Goal: Information Seeking & Learning: Find specific fact

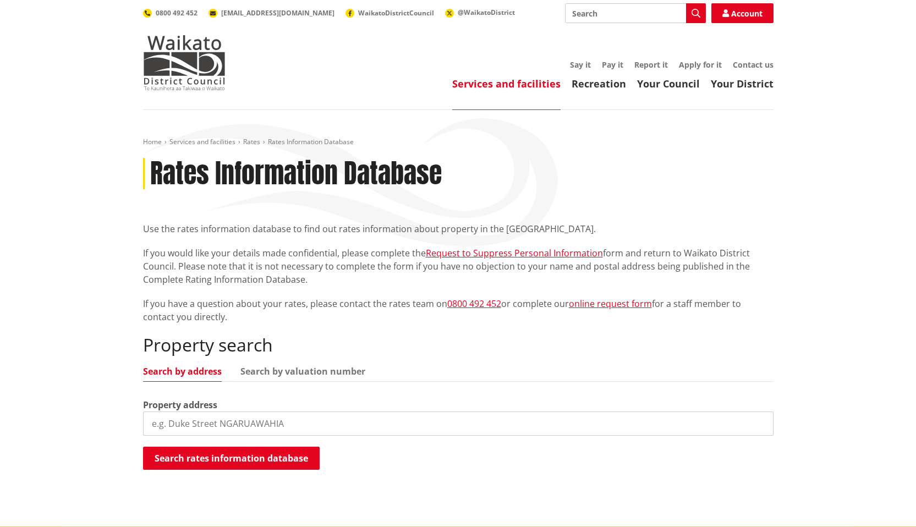
drag, startPoint x: 305, startPoint y: 367, endPoint x: 300, endPoint y: 379, distance: 13.3
click at [305, 369] on link "Search by valuation number" at bounding box center [302, 371] width 125 height 9
drag, startPoint x: 244, startPoint y: 415, endPoint x: 184, endPoint y: 444, distance: 66.9
click at [244, 418] on input "search" at bounding box center [458, 424] width 631 height 24
paste input "2008498"
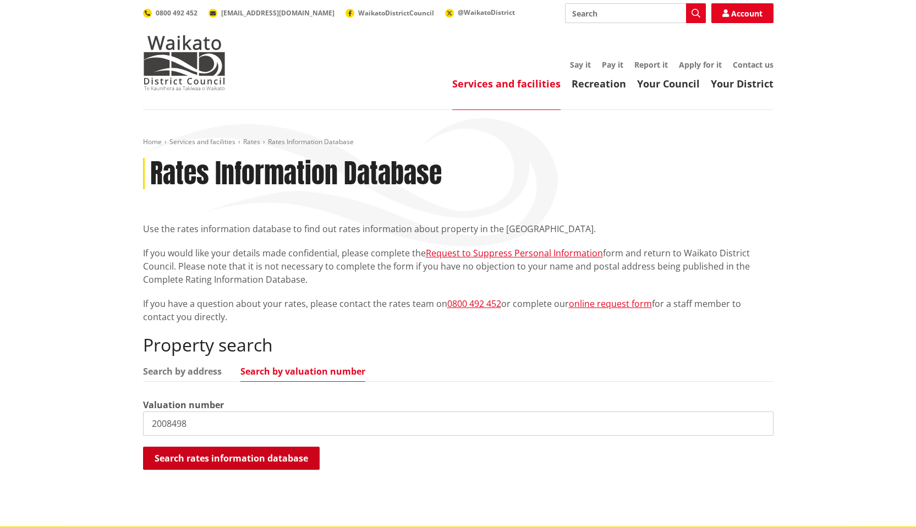
click at [180, 463] on button "Search rates information database" at bounding box center [231, 458] width 177 height 23
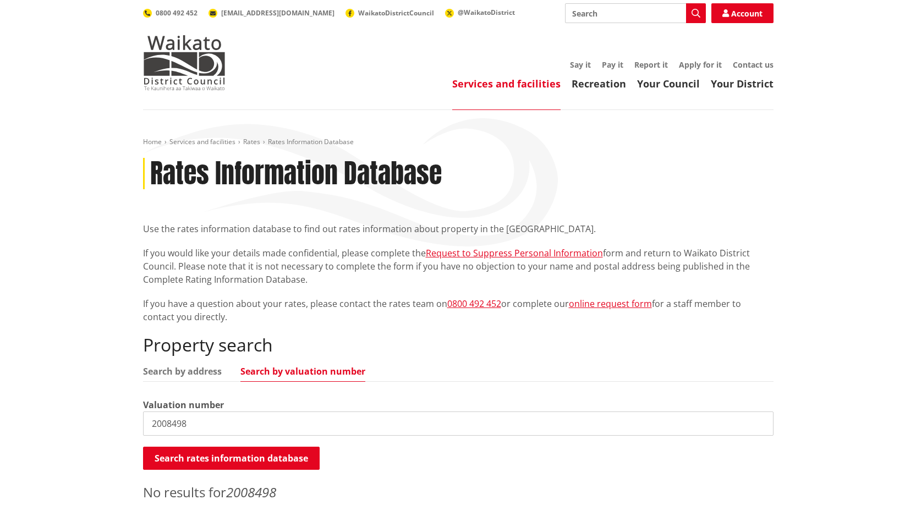
click at [92, 380] on div "Home Services and facilities Rates Rates Information Database Rates Information…" at bounding box center [458, 331] width 916 height 442
click at [261, 419] on input "2008498" at bounding box center [458, 424] width 631 height 24
paste input "69380744"
click at [235, 451] on button "Search rates information database" at bounding box center [231, 458] width 177 height 23
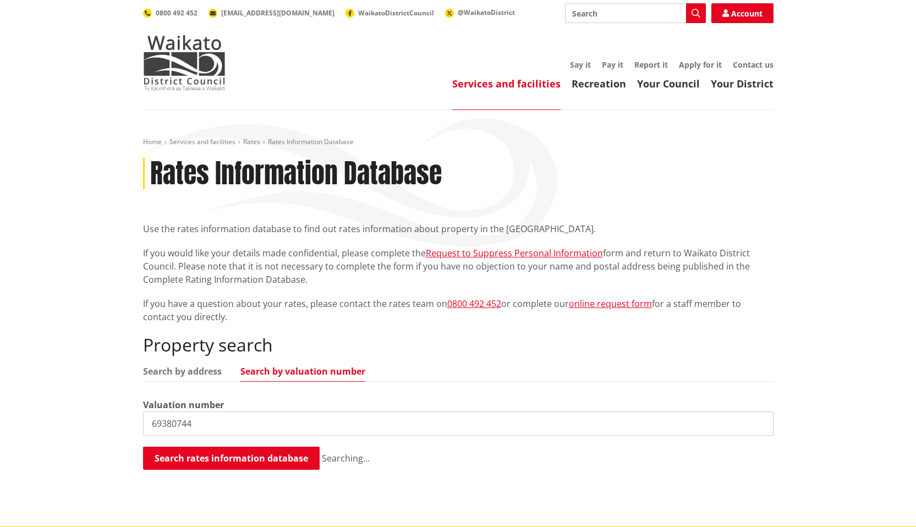
click at [76, 387] on div "Home Services and facilities Rates Rates Information Database Rates Information…" at bounding box center [458, 318] width 916 height 416
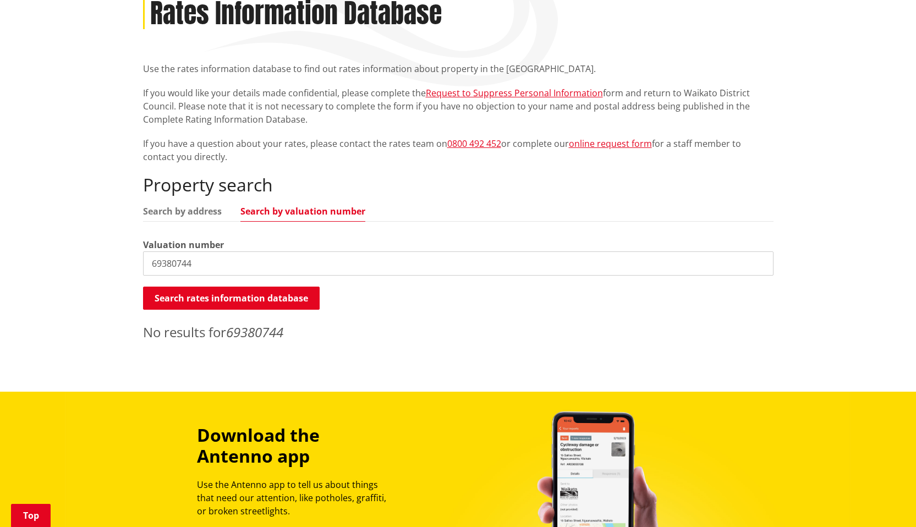
scroll to position [165, 0]
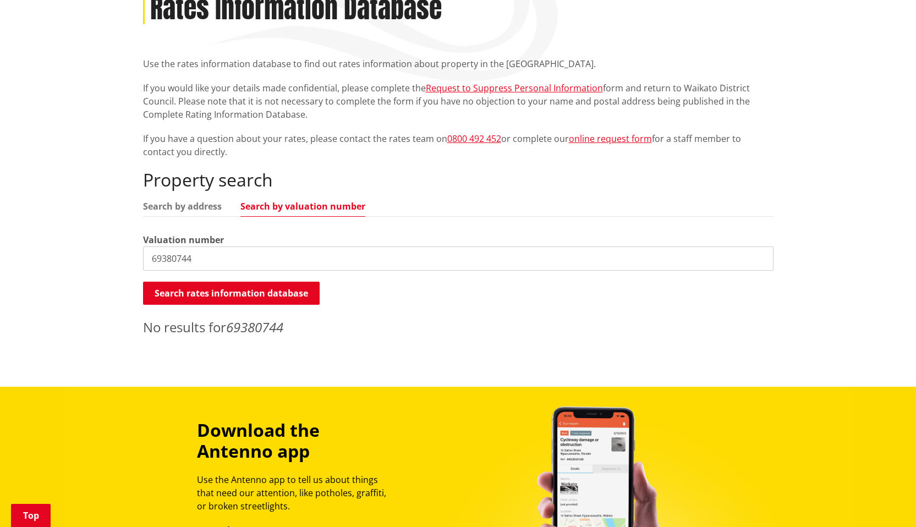
click at [179, 253] on input "69380744" at bounding box center [458, 258] width 631 height 24
type input "69380-744"
click at [231, 262] on input "69380-744" at bounding box center [458, 258] width 631 height 24
paste input "69380-744"
click at [217, 254] on input "69380/744" at bounding box center [458, 258] width 631 height 24
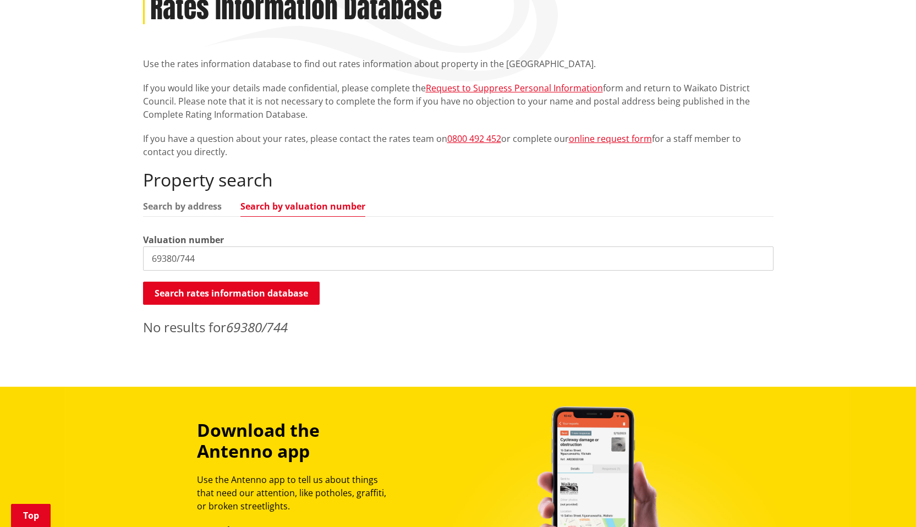
paste input "2008498"
drag, startPoint x: 173, startPoint y: 255, endPoint x: 199, endPoint y: 279, distance: 35.0
click at [173, 255] on input "2008498" at bounding box center [458, 258] width 631 height 24
drag, startPoint x: 199, startPoint y: 260, endPoint x: 181, endPoint y: 254, distance: 19.1
click at [183, 255] on input "20084/98" at bounding box center [458, 258] width 631 height 24
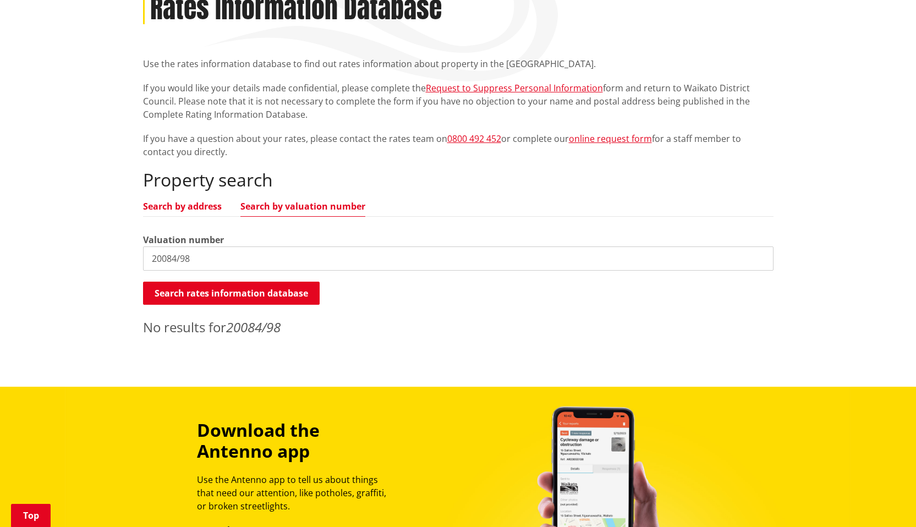
click at [168, 211] on link "Search by address" at bounding box center [182, 206] width 79 height 9
click at [199, 255] on input "20084/98" at bounding box center [458, 258] width 631 height 24
drag, startPoint x: 168, startPoint y: 204, endPoint x: 179, endPoint y: 226, distance: 24.6
click at [168, 204] on link "Search by address" at bounding box center [182, 206] width 79 height 9
drag, startPoint x: 190, startPoint y: 251, endPoint x: 98, endPoint y: 253, distance: 92.4
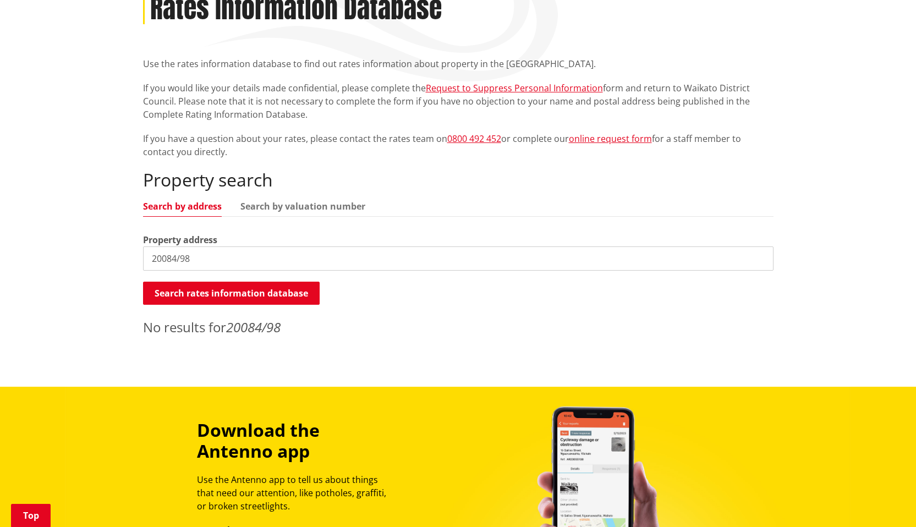
click at [102, 251] on div "Home Services and facilities Rates Rates Information Database Rates Information…" at bounding box center [458, 166] width 916 height 442
click at [211, 269] on input "1110 tamahere" at bounding box center [458, 258] width 631 height 24
click at [200, 264] on input "1110 tamahere" at bounding box center [458, 258] width 631 height 24
type input "1110 tauwhare"
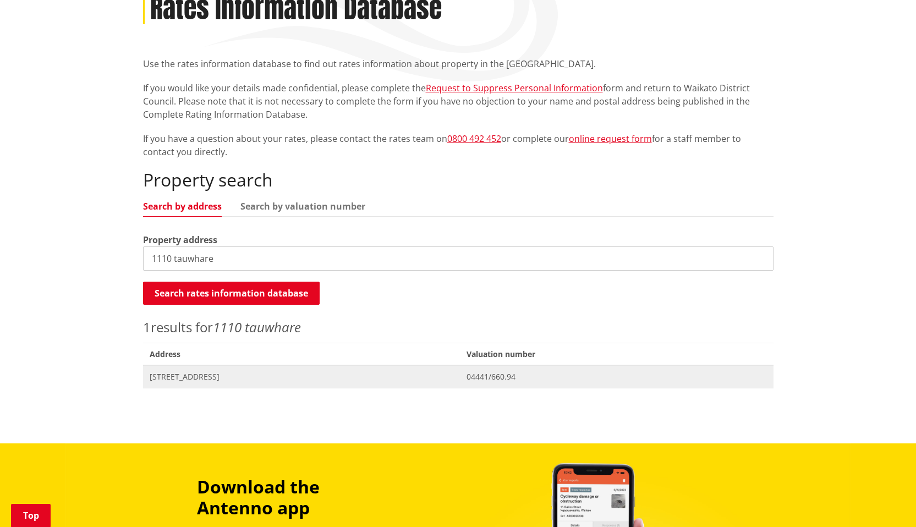
click at [243, 381] on span "[STREET_ADDRESS]" at bounding box center [302, 376] width 304 height 11
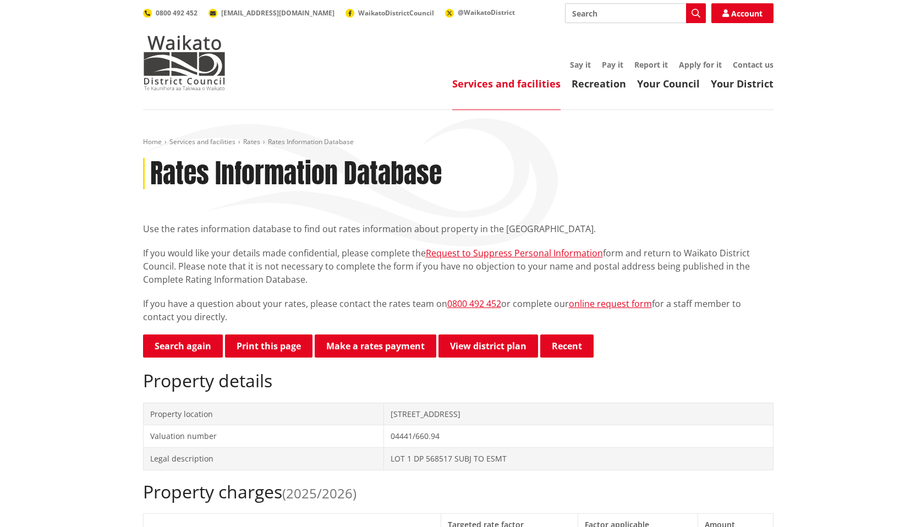
click at [206, 289] on div "Use the rates information database to find out rates information about property…" at bounding box center [458, 272] width 631 height 101
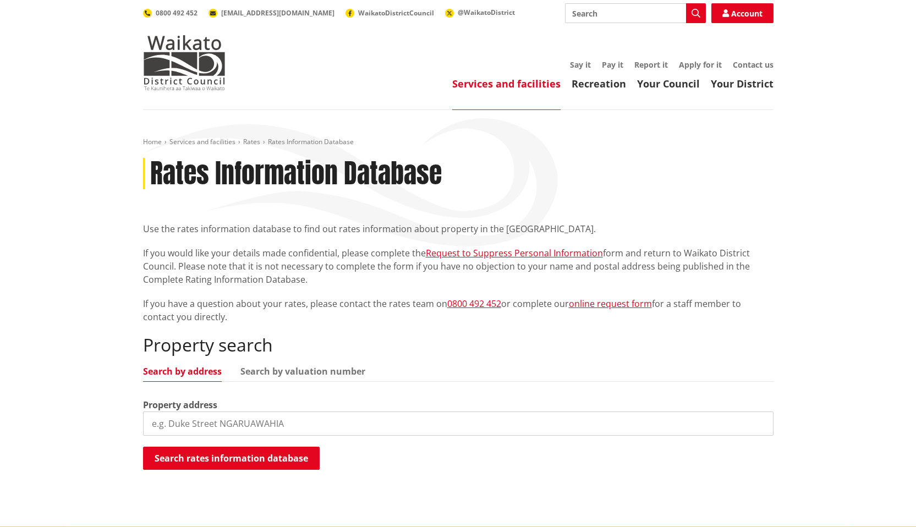
scroll to position [165, 0]
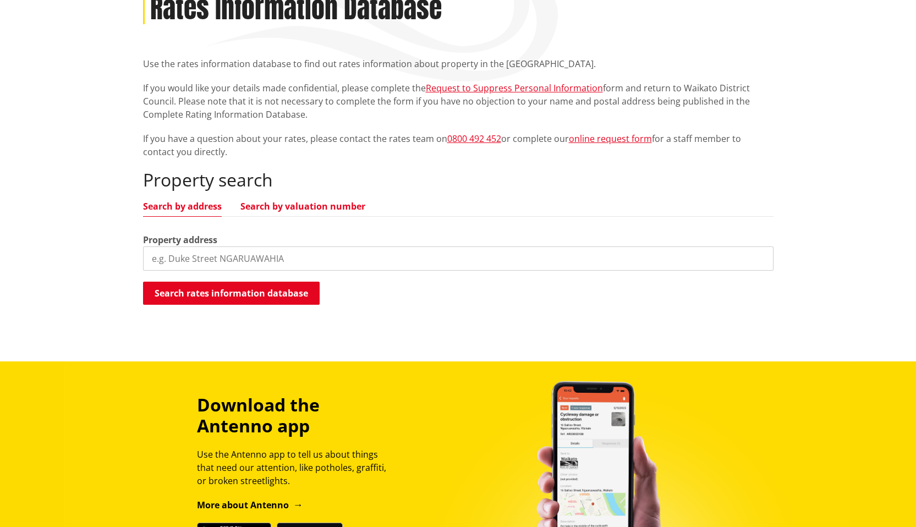
click at [271, 204] on link "Search by valuation number" at bounding box center [302, 206] width 125 height 9
click at [237, 254] on input "search" at bounding box center [458, 258] width 631 height 24
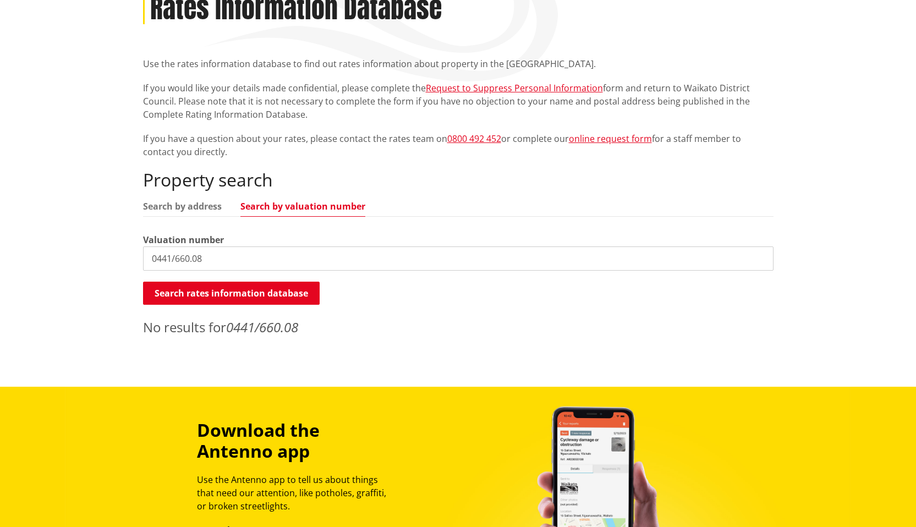
click at [158, 259] on input "0441/660.08" at bounding box center [458, 258] width 631 height 24
type input "04441/660.08"
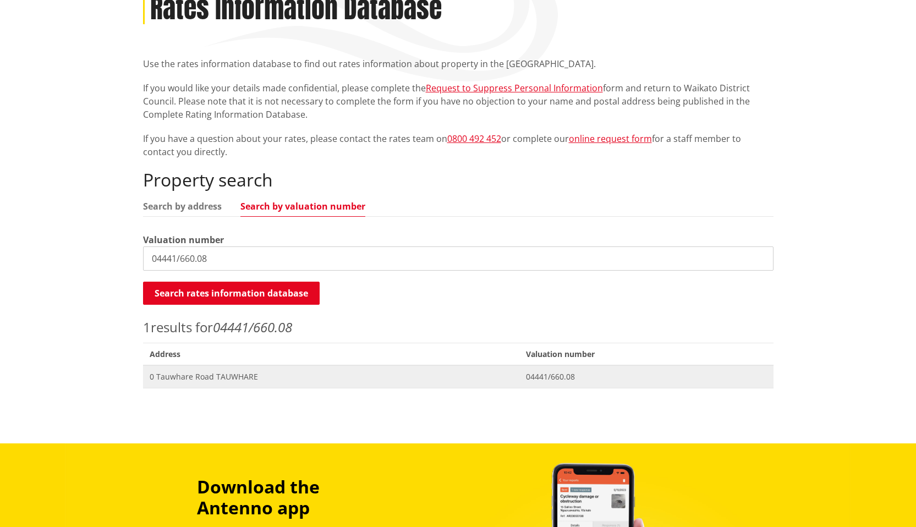
click at [202, 380] on span "0 Tauwhare Road TAUWHARE" at bounding box center [332, 376] width 364 height 11
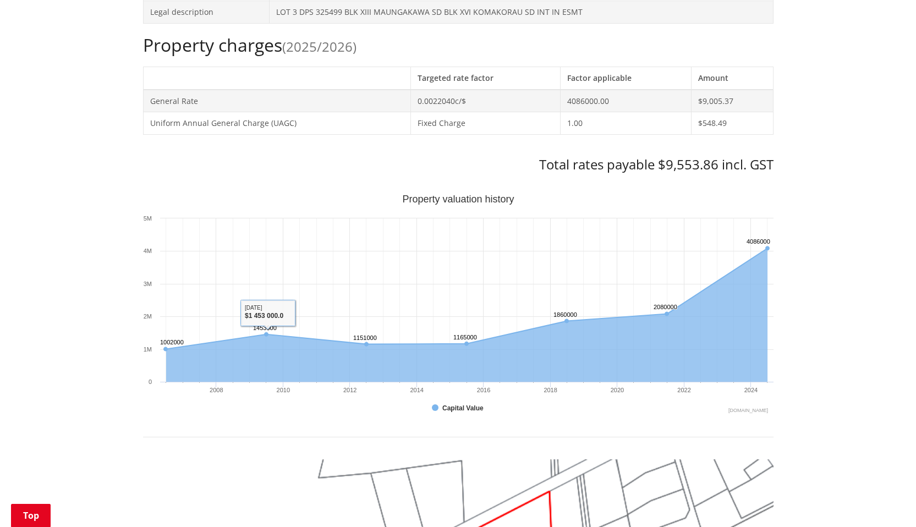
scroll to position [275, 0]
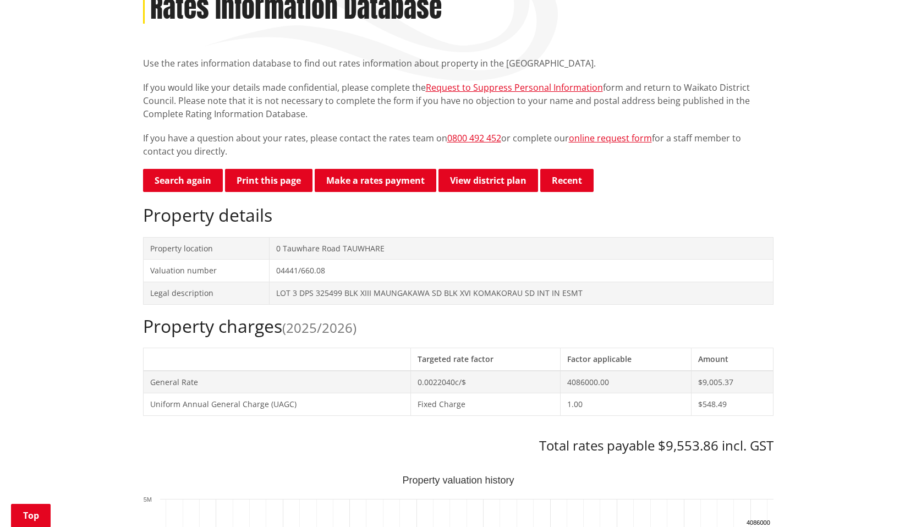
scroll to position [165, 0]
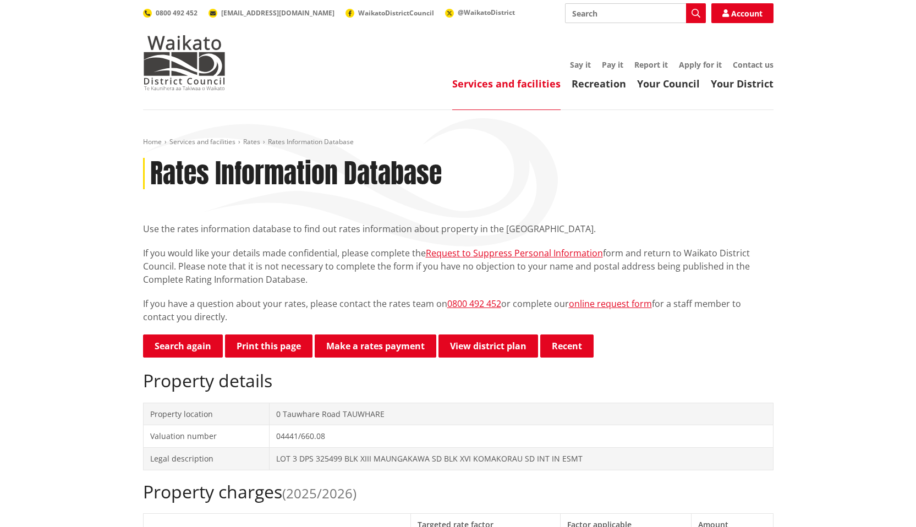
scroll to position [165, 0]
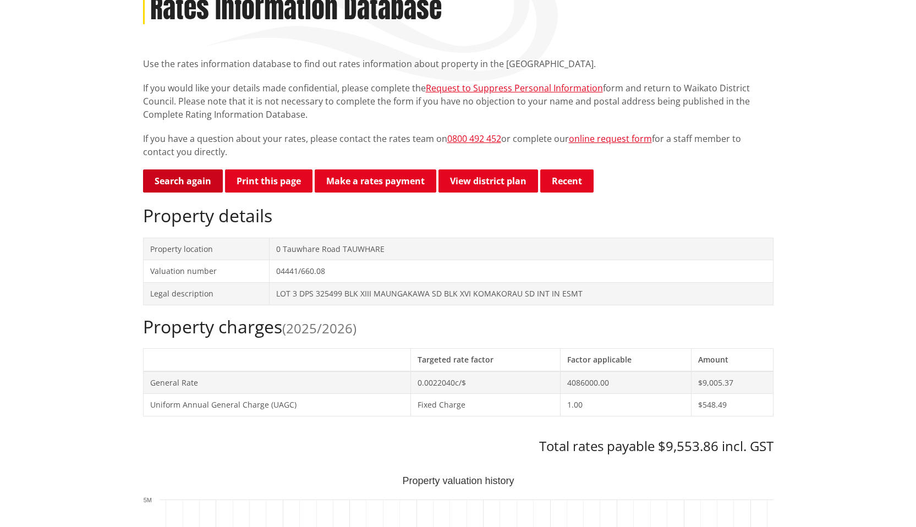
scroll to position [165, 0]
click at [192, 187] on link "Search again" at bounding box center [183, 180] width 80 height 23
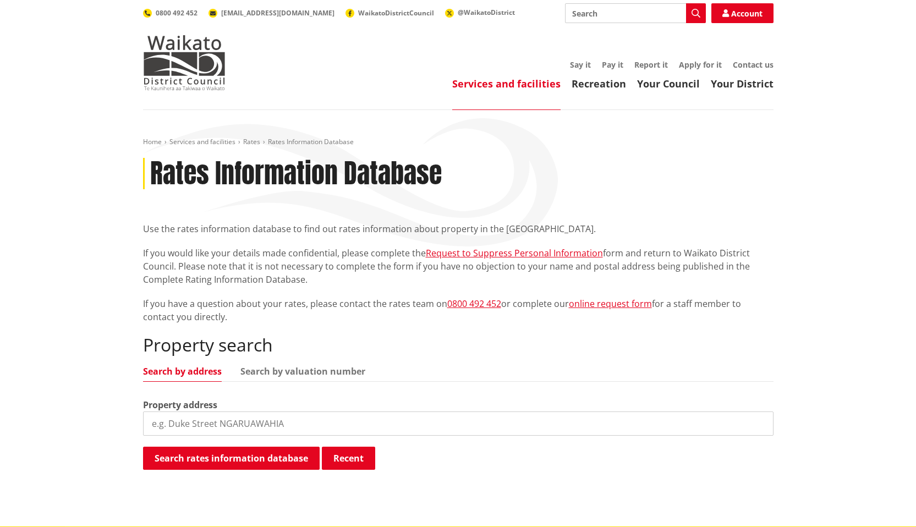
click at [259, 420] on input "search" at bounding box center [458, 424] width 631 height 24
click at [269, 374] on link "Search by valuation number" at bounding box center [302, 371] width 125 height 9
click at [255, 426] on input "search" at bounding box center [458, 424] width 631 height 24
type input "04441/660.50"
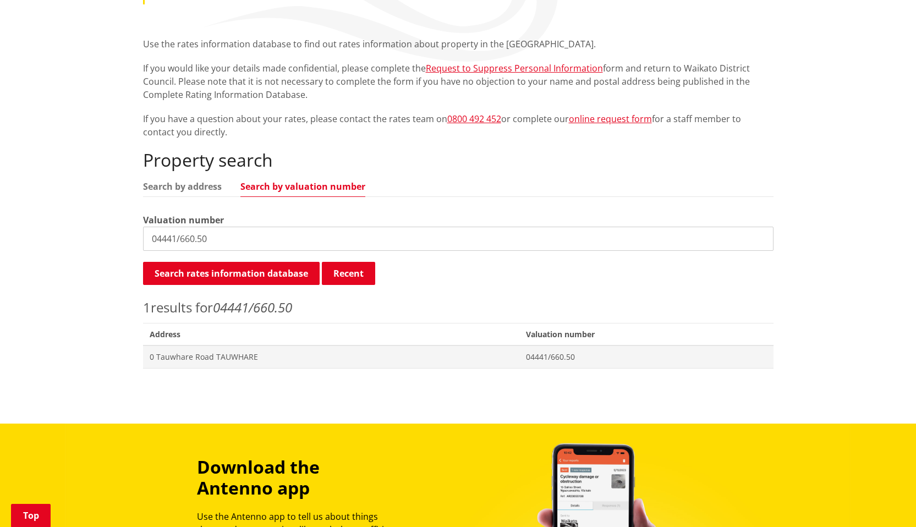
scroll to position [220, 0]
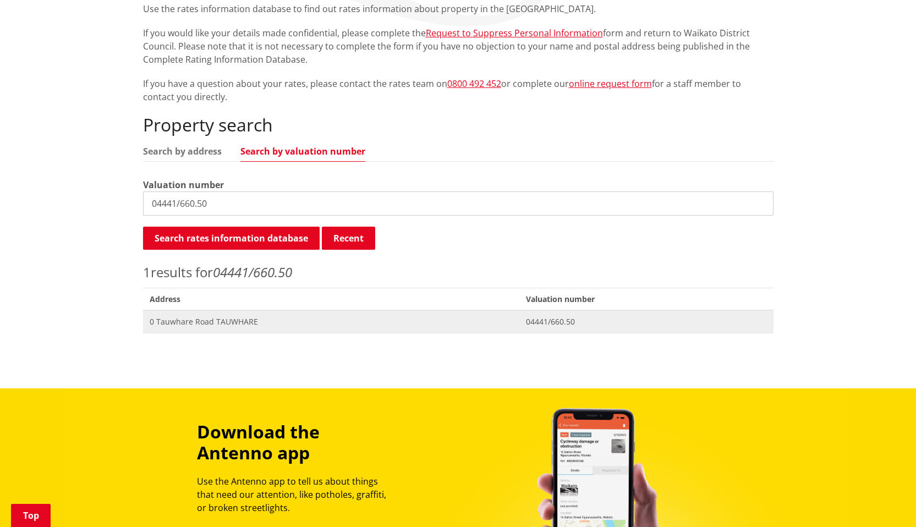
click at [326, 322] on span "0 Tauwhare Road TAUWHARE" at bounding box center [332, 321] width 364 height 11
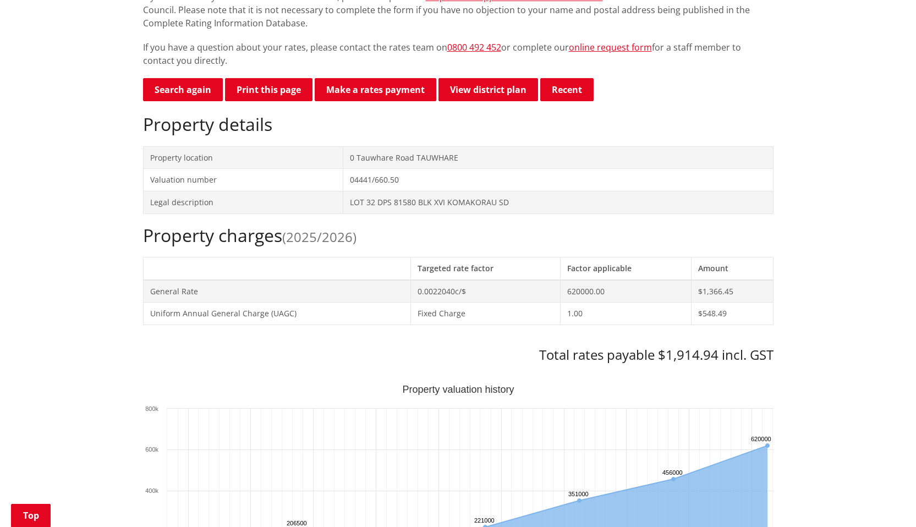
scroll to position [275, 0]
